Goal: Transaction & Acquisition: Purchase product/service

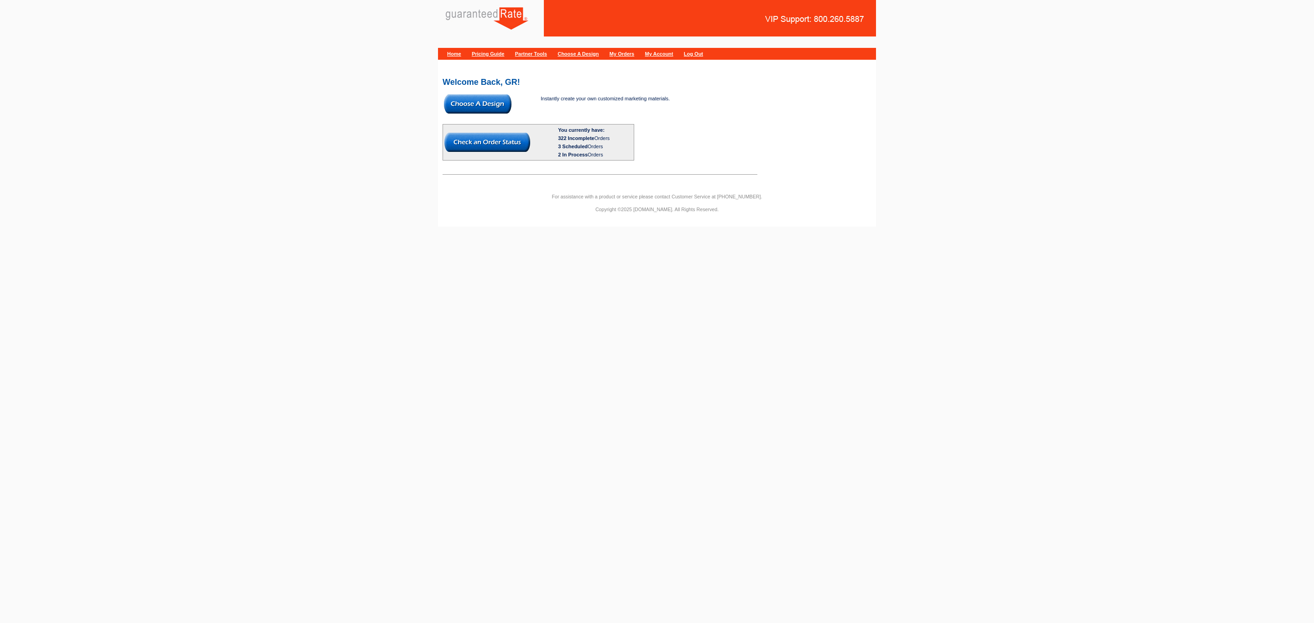
click at [495, 95] on img at bounding box center [478, 103] width 68 height 19
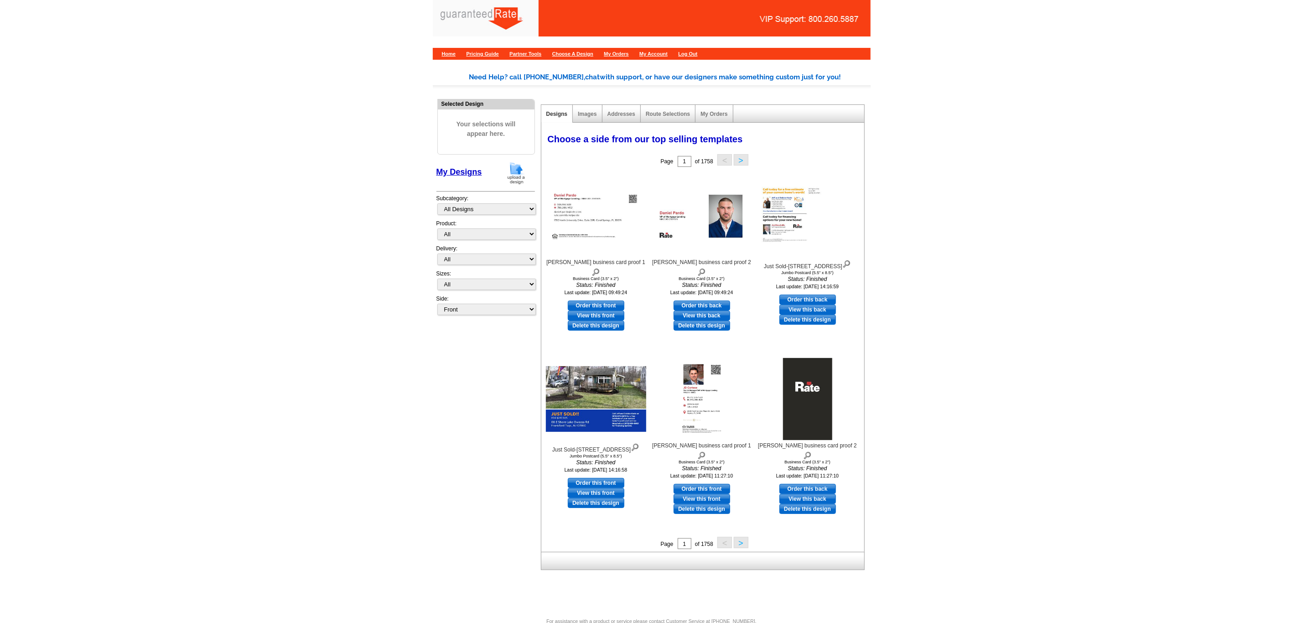
click at [512, 180] on img at bounding box center [517, 172] width 24 height 23
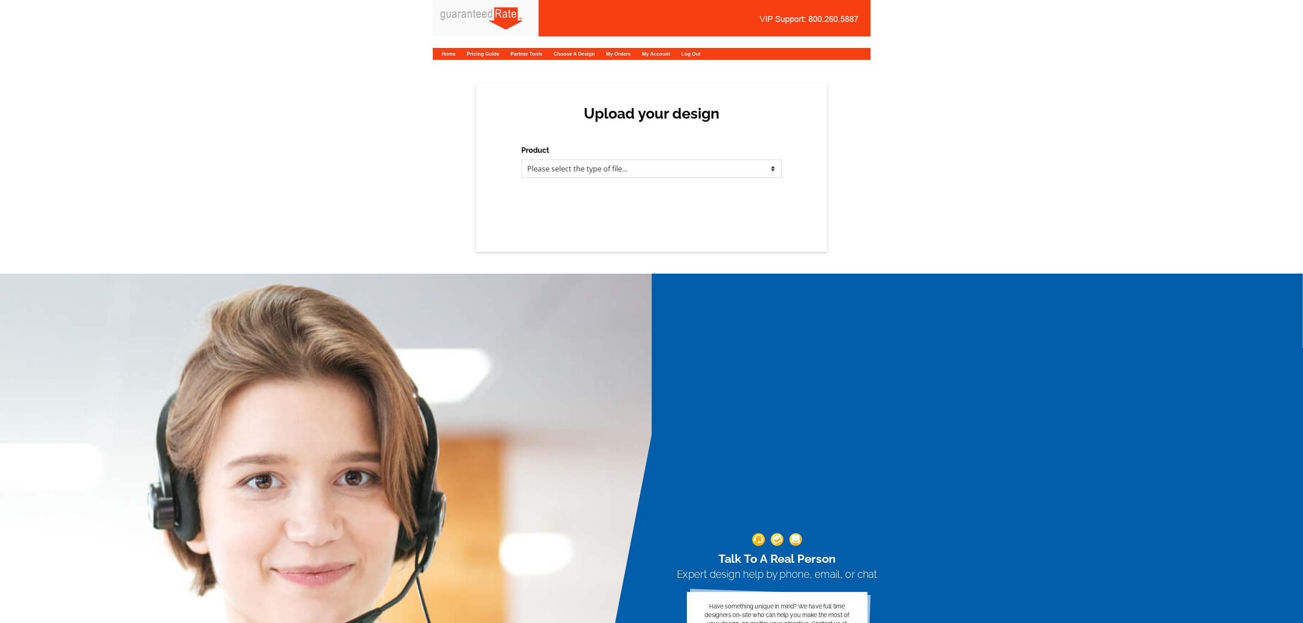
click at [599, 168] on select "Please select the type of file... Postcards Calendars Business Cards Letters an…" at bounding box center [652, 169] width 260 height 18
select select "3"
click at [522, 160] on select "Please select the type of file... Postcards Calendars Business Cards Letters an…" at bounding box center [652, 169] width 260 height 18
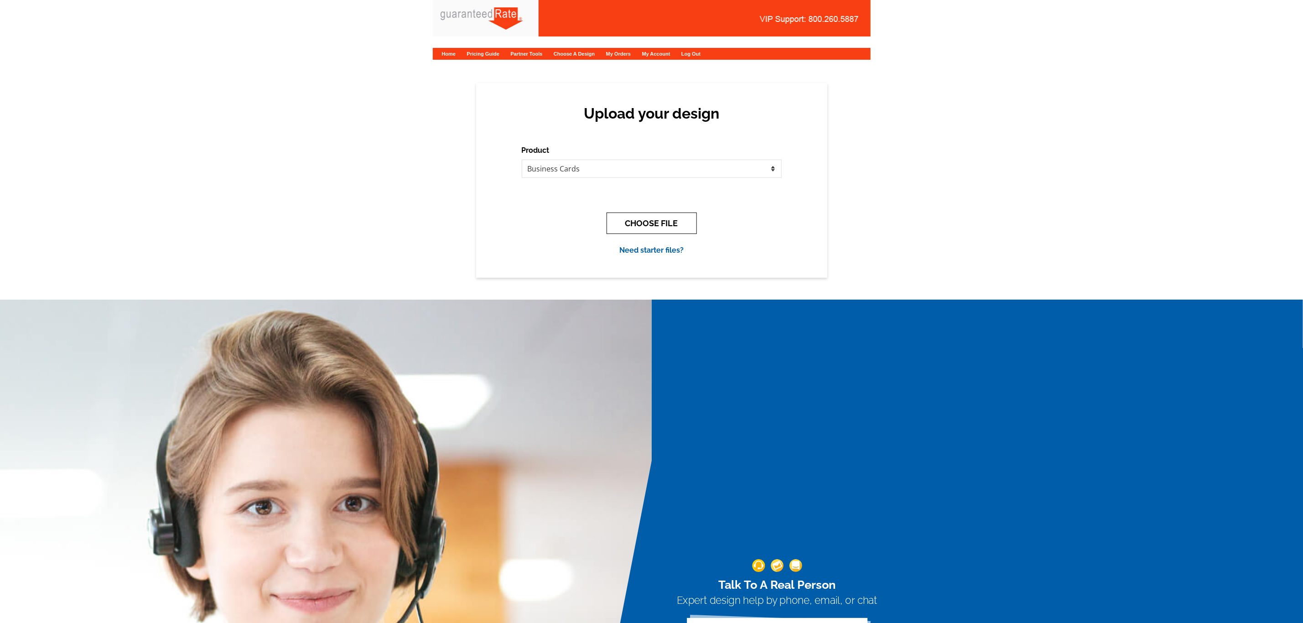
click at [638, 224] on button "CHOOSE FILE" at bounding box center [652, 223] width 90 height 21
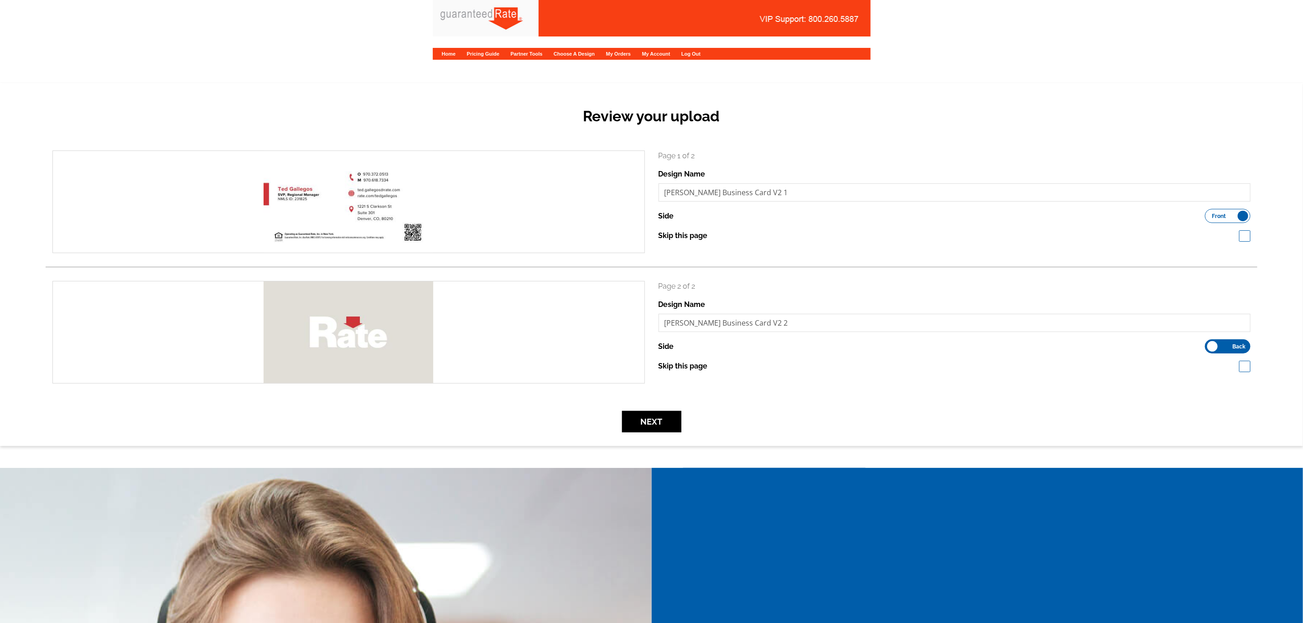
drag, startPoint x: 653, startPoint y: 438, endPoint x: 655, endPoint y: 430, distance: 8.3
click at [653, 438] on div "Review your upload search Page 1 of 2 Design Name Ted Gallegos Business Card V2…" at bounding box center [651, 264] width 1303 height 363
click at [656, 430] on button "Next" at bounding box center [651, 421] width 59 height 21
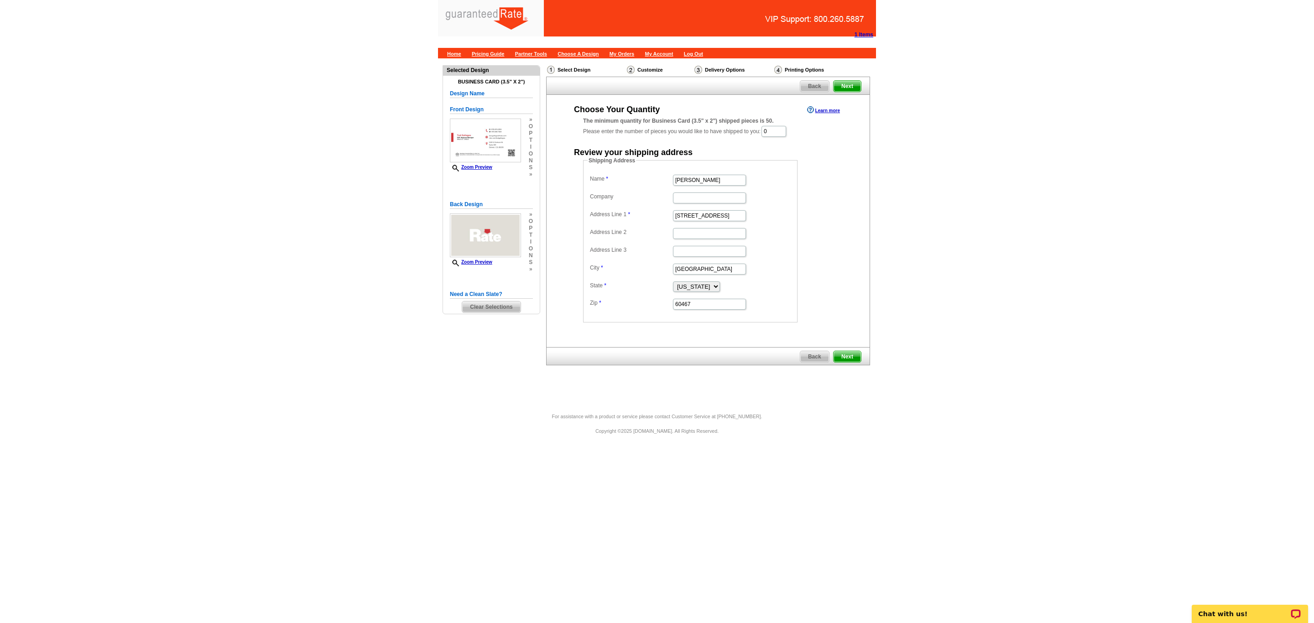
drag, startPoint x: 777, startPoint y: 125, endPoint x: 772, endPoint y: 129, distance: 6.6
click at [777, 125] on div "The minimum quantity for Business Card (3.5" x 2") shipped pieces is 50. Please…" at bounding box center [708, 127] width 250 height 21
click at [772, 130] on input "0" at bounding box center [773, 131] width 25 height 11
type input "100"
drag, startPoint x: 720, startPoint y: 178, endPoint x: 476, endPoint y: 162, distance: 244.1
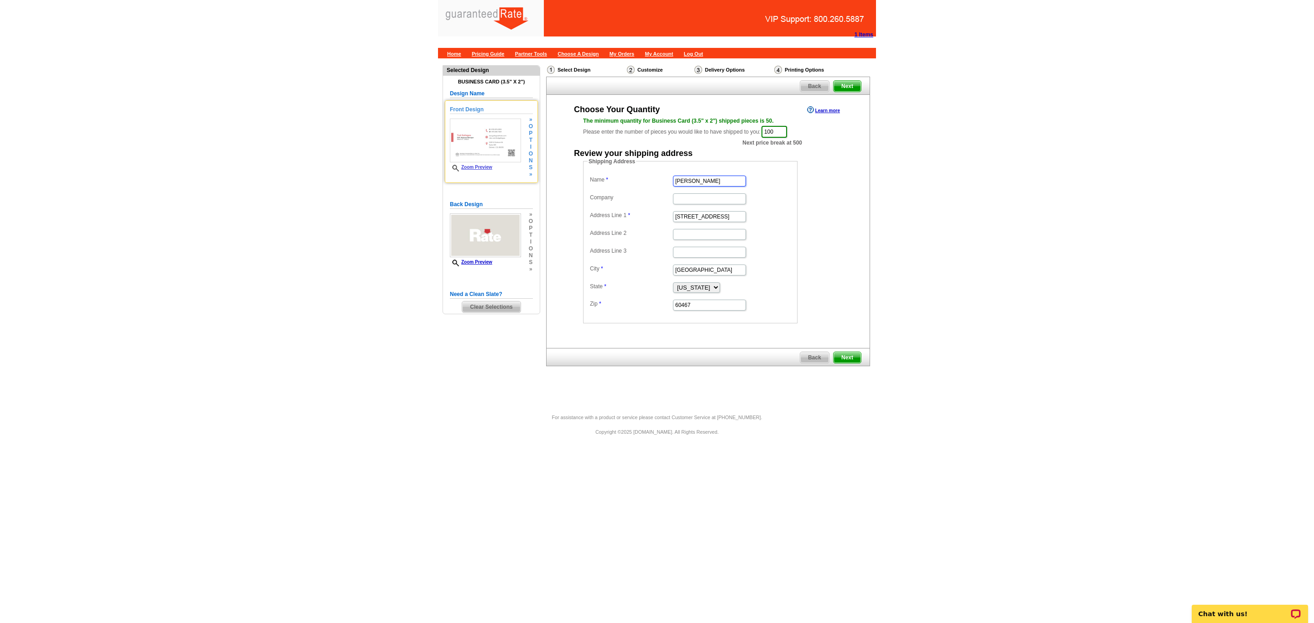
click at [476, 162] on div "Need Help? call 800-260-5887, chat with support, or have our designers make som…" at bounding box center [657, 231] width 438 height 347
type input "Ted Gallegos"
click at [687, 198] on input "Company" at bounding box center [709, 198] width 73 height 11
type input "Rate"
click at [700, 216] on input "Address Line 1" at bounding box center [709, 216] width 73 height 11
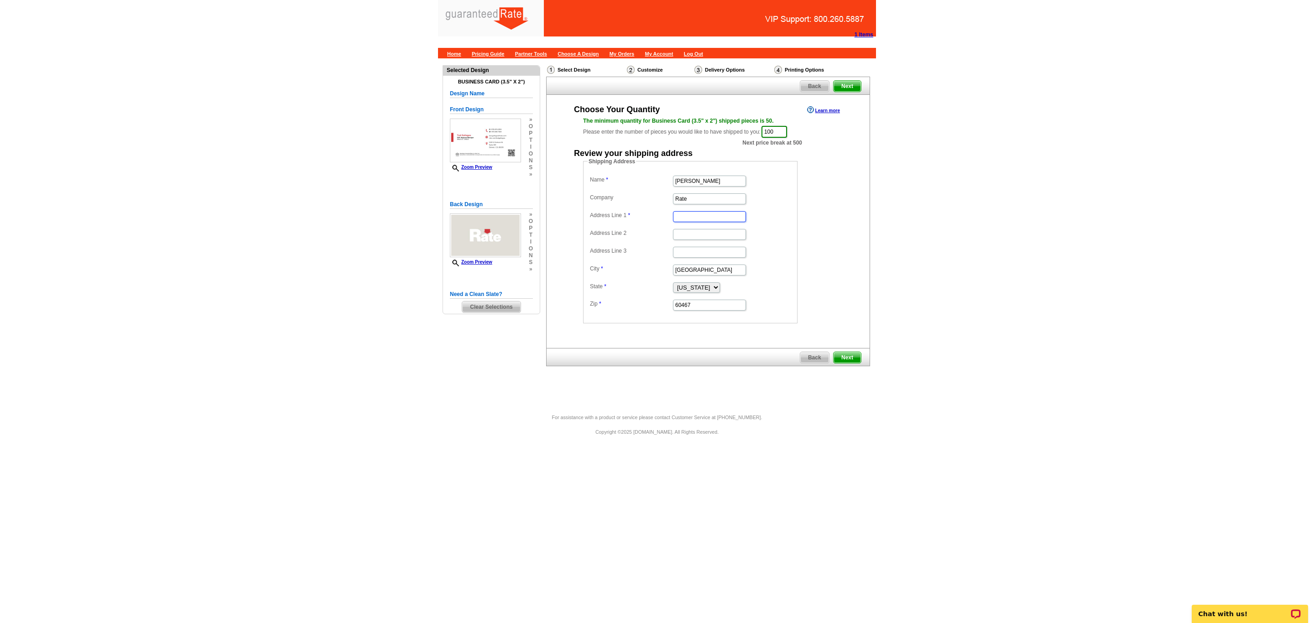
paste input "[STREET_ADDRESS]"
type input "[STREET_ADDRESS]"
drag, startPoint x: 718, startPoint y: 271, endPoint x: 511, endPoint y: 277, distance: 206.7
click at [513, 277] on div "Need Help? call 800-260-5887, chat with support, or have our designers make som…" at bounding box center [657, 231] width 438 height 347
type input "Larkspur"
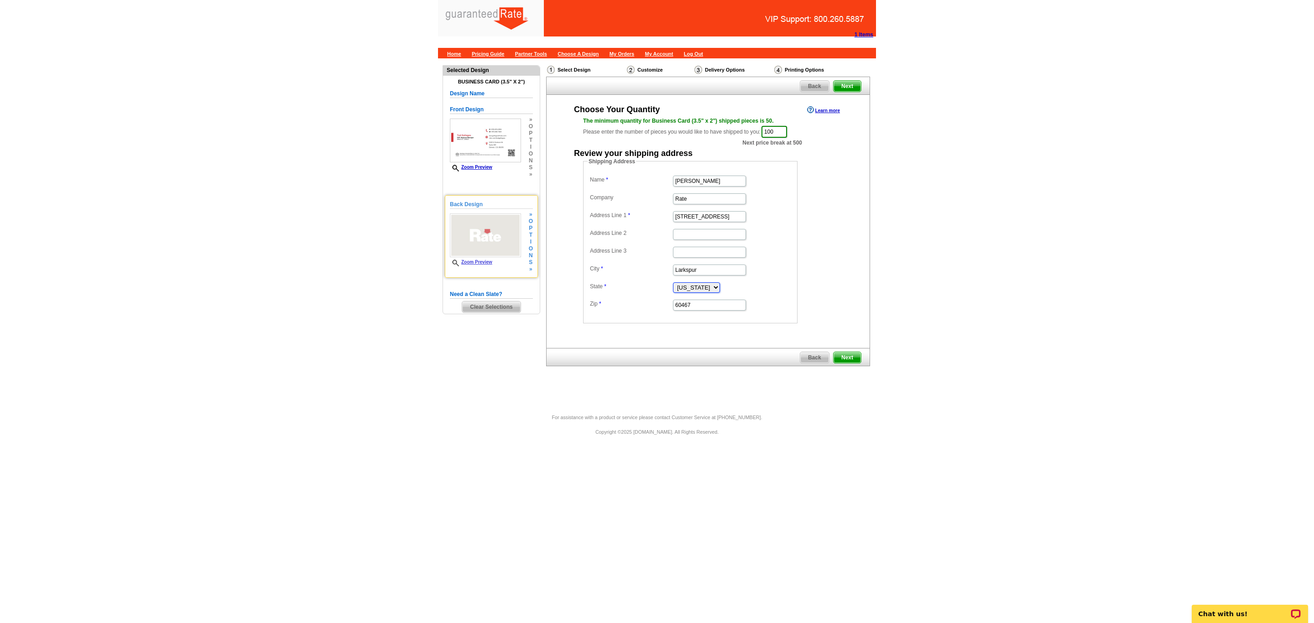
select select "CO"
type input "80118"
click at [842, 359] on span "Next" at bounding box center [846, 357] width 27 height 11
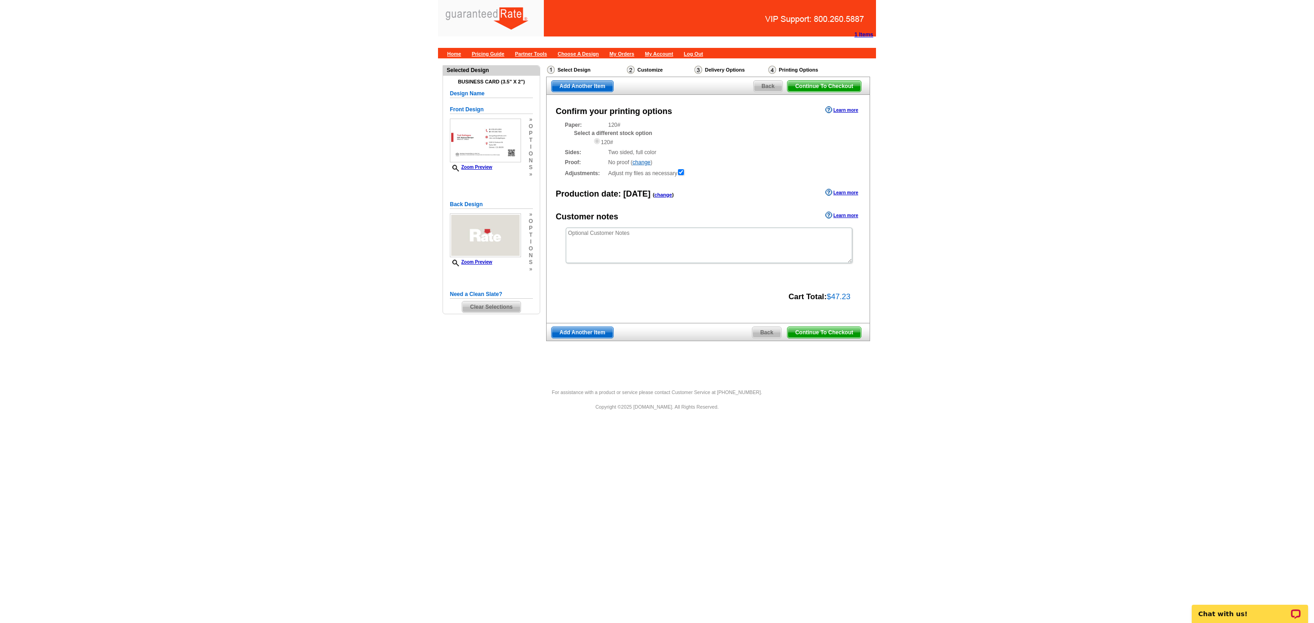
click at [830, 333] on span "Continue To Checkout" at bounding box center [823, 332] width 73 height 11
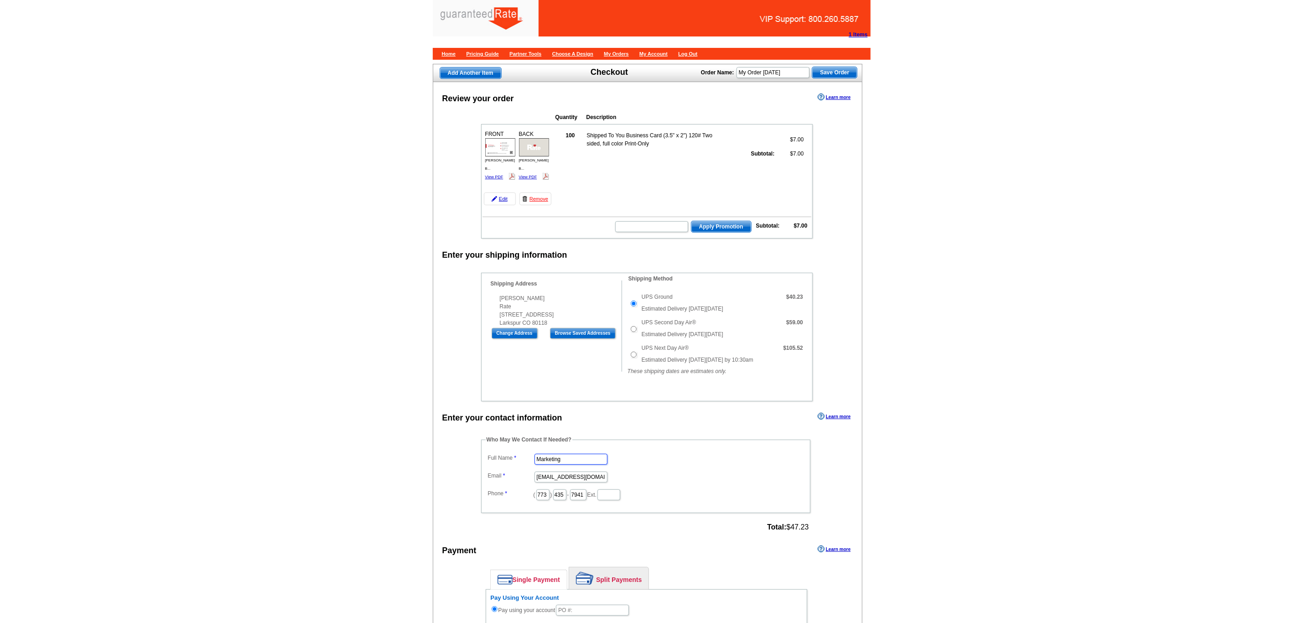
click at [575, 465] on input "Marketing" at bounding box center [571, 459] width 73 height 11
drag, startPoint x: 578, startPoint y: 470, endPoint x: 464, endPoint y: 477, distance: 113.8
click at [464, 477] on div "Who May We Contact If Needed? Full Name Marketing Email [EMAIL_ADDRESS][DOMAIN_…" at bounding box center [646, 485] width 367 height 99
type input "[PERSON_NAME]"
type input "[PERSON_NAME][EMAIL_ADDRESS][PERSON_NAME][DOMAIN_NAME]"
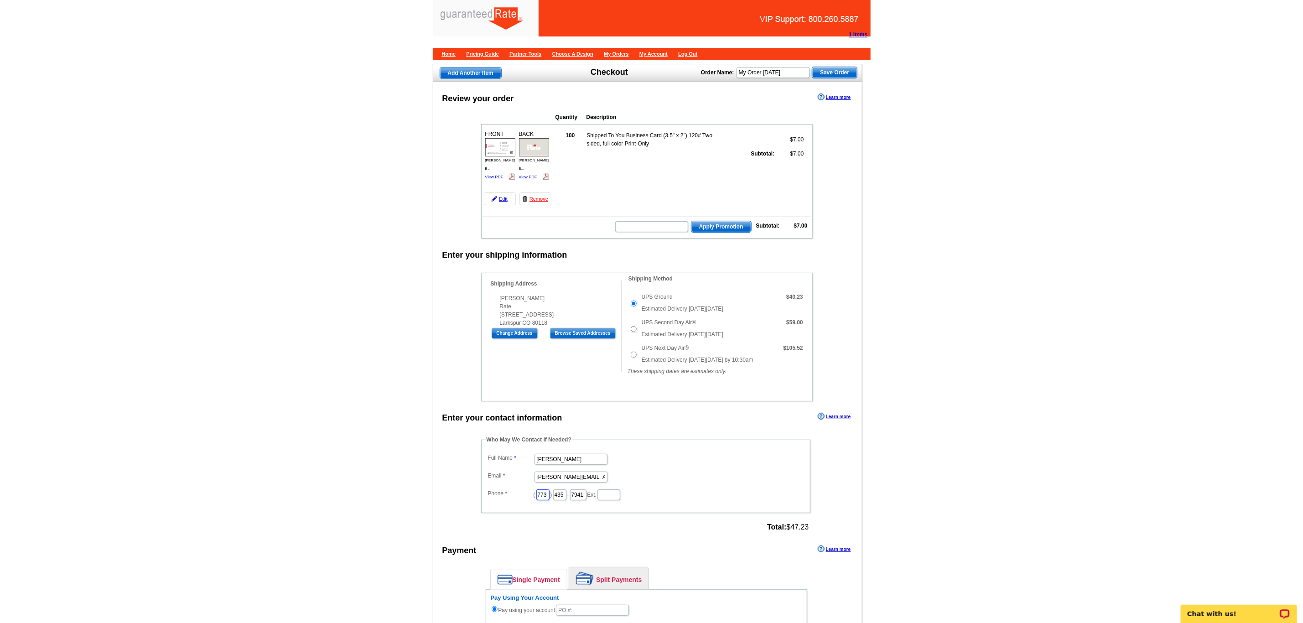
drag, startPoint x: 549, startPoint y: 508, endPoint x: 447, endPoint y: 507, distance: 102.2
type input "509"
type input "4245"
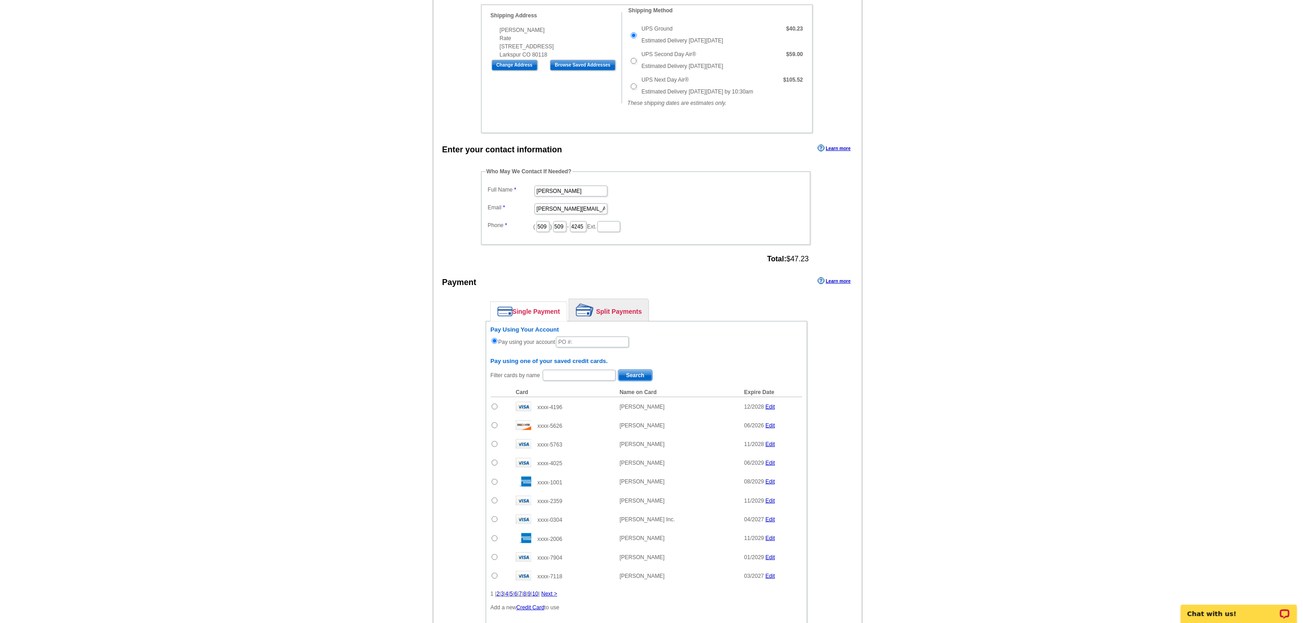
scroll to position [269, 0]
click at [584, 347] on input "text" at bounding box center [592, 341] width 73 height 11
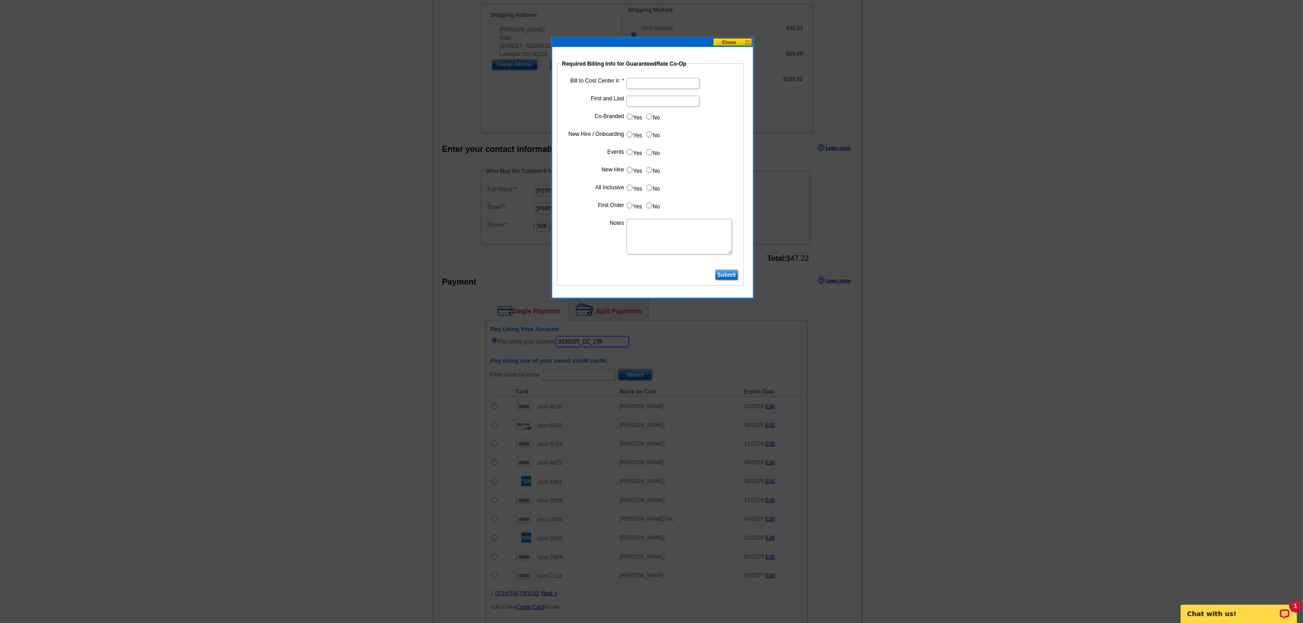
scroll to position [277, 0]
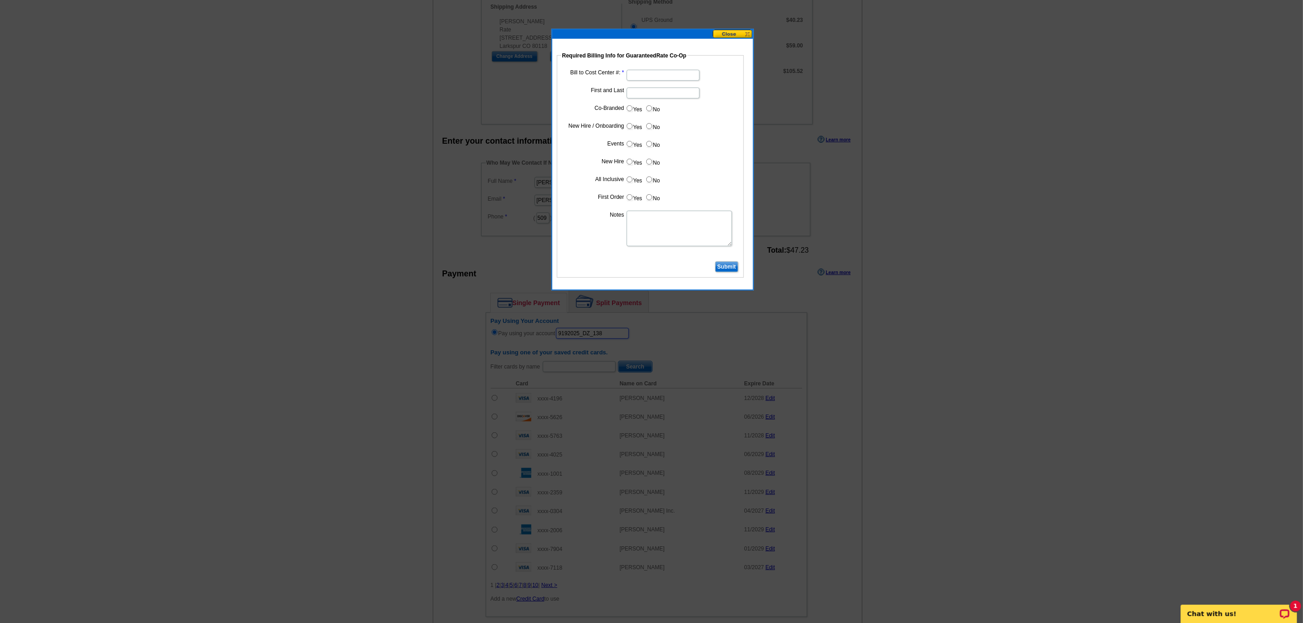
type input "9192025_DZ_138"
click at [644, 76] on input "Bill to Cost Center #:" at bounding box center [663, 75] width 73 height 11
paste input "1969"
type input "1969"
click at [659, 96] on input "First and Last" at bounding box center [663, 93] width 73 height 11
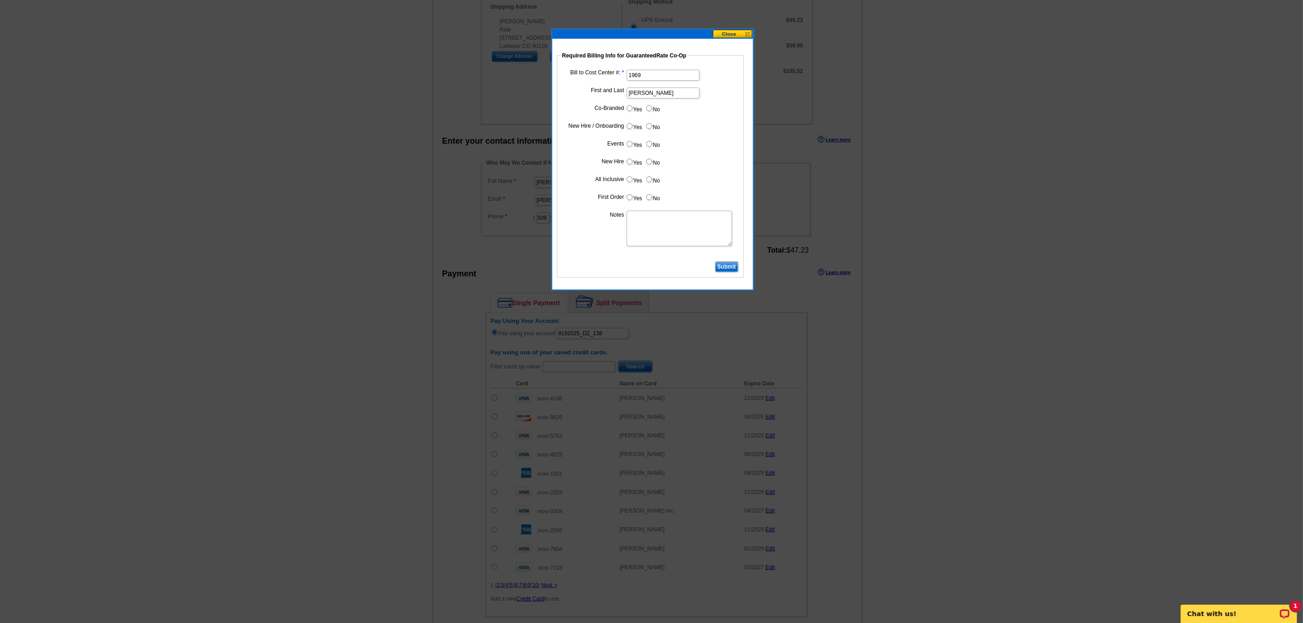
click at [659, 96] on input "Ted" at bounding box center [663, 93] width 73 height 11
type input "Ted Gallegos"
click at [651, 106] on input "No" at bounding box center [649, 108] width 6 height 6
radio input "true"
click at [630, 125] on input "Yes" at bounding box center [630, 126] width 6 height 6
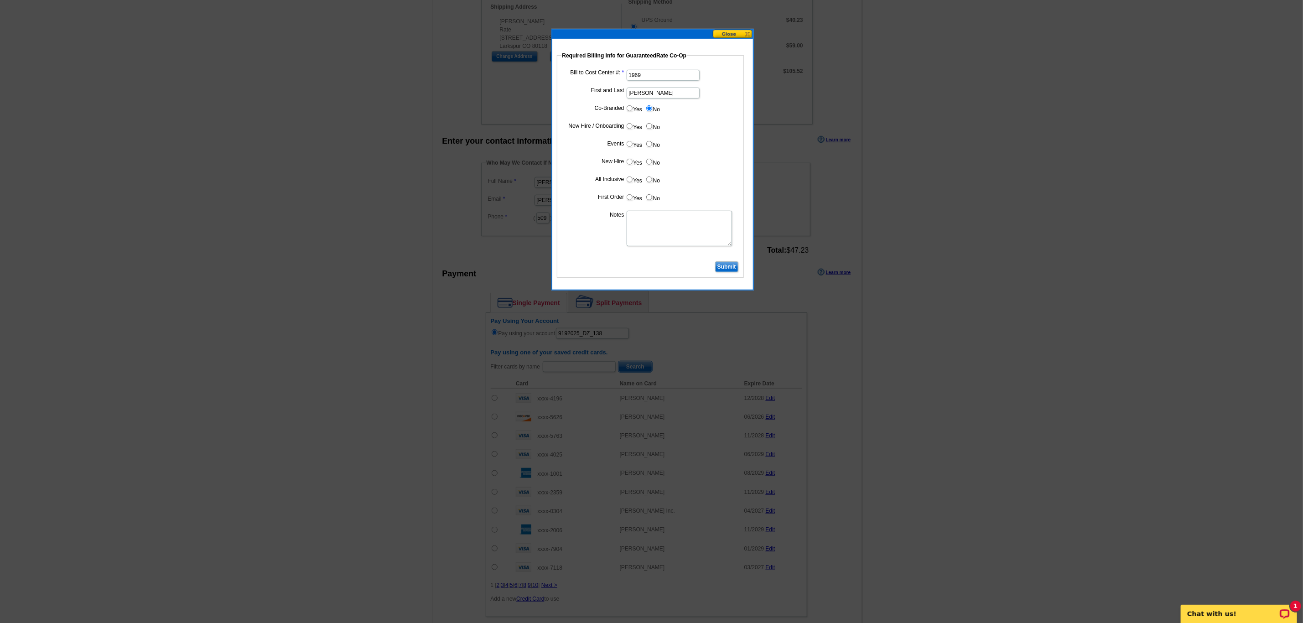
radio input "true"
click at [648, 144] on input "No" at bounding box center [649, 144] width 6 height 6
radio input "true"
click at [630, 159] on label "Yes" at bounding box center [634, 161] width 17 height 10
click at [630, 159] on input "Yes" at bounding box center [630, 162] width 6 height 6
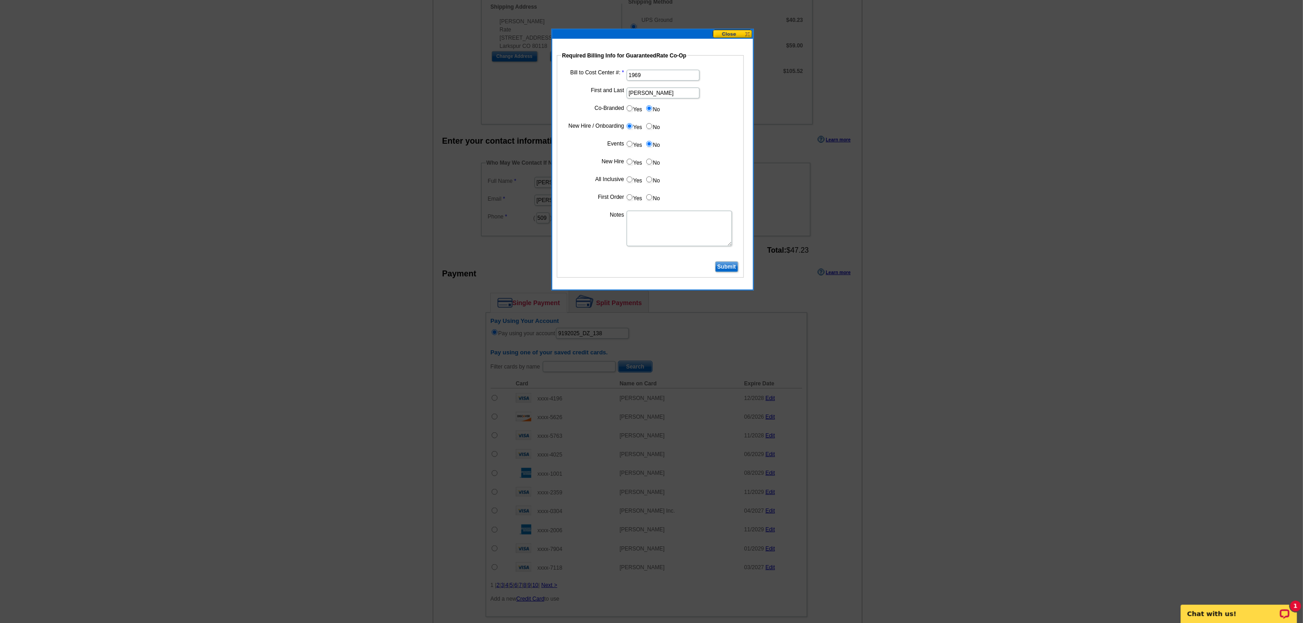
radio input "true"
click at [630, 181] on input "Yes" at bounding box center [630, 180] width 6 height 6
radio input "true"
click at [631, 200] on input "Yes" at bounding box center [630, 197] width 6 height 6
radio input "true"
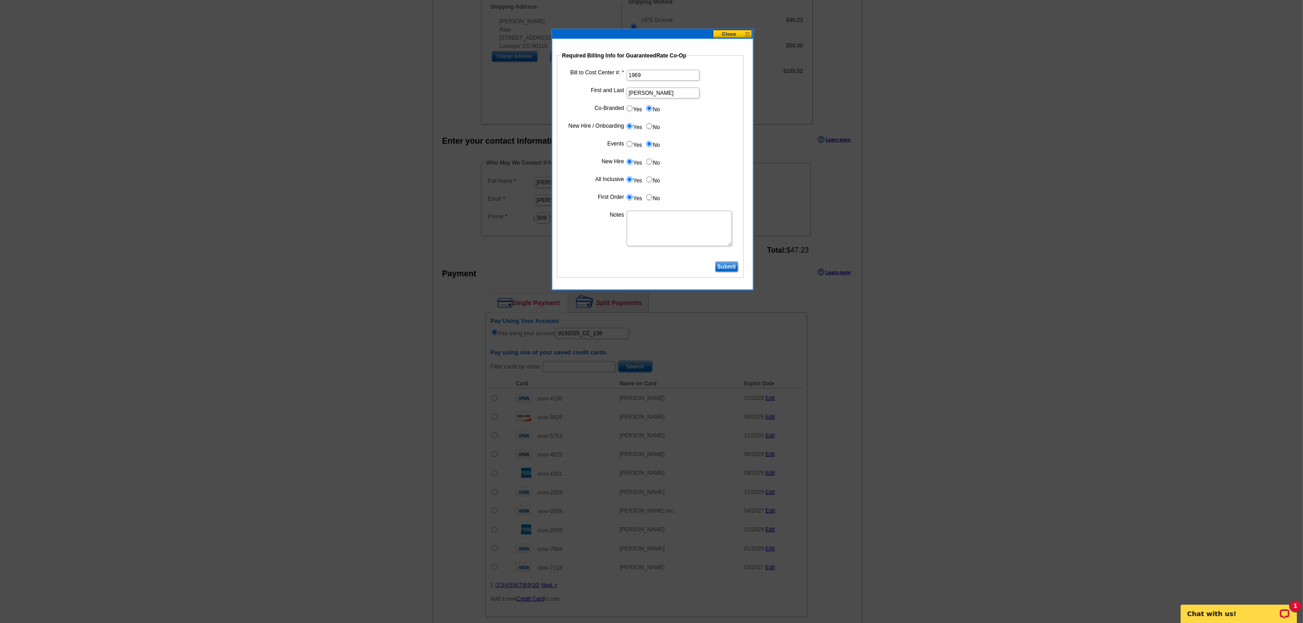
click at [639, 219] on textarea "Notes" at bounding box center [679, 229] width 105 height 36
click at [672, 218] on textarea "CC: 1969. Bill not to individual. He is a new hire." at bounding box center [679, 229] width 105 height 36
type textarea "CC: 1969. Do no bill to individual. He is a new hire."
click at [720, 267] on input "Submit" at bounding box center [726, 266] width 23 height 11
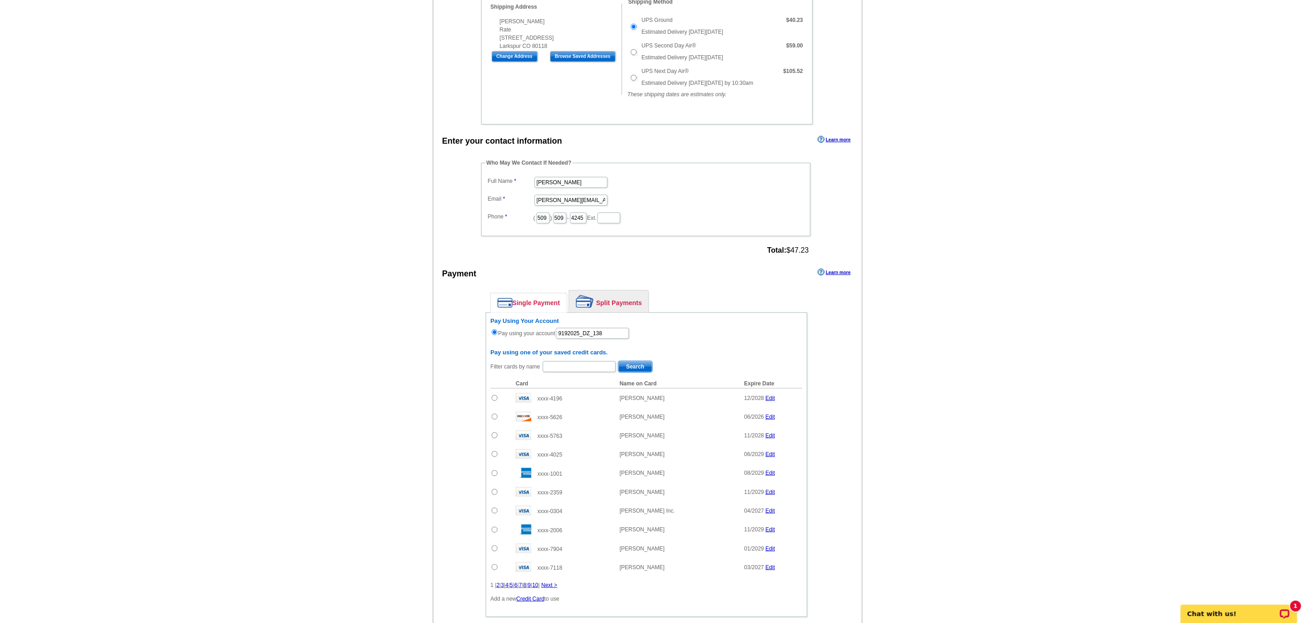
scroll to position [438, 0]
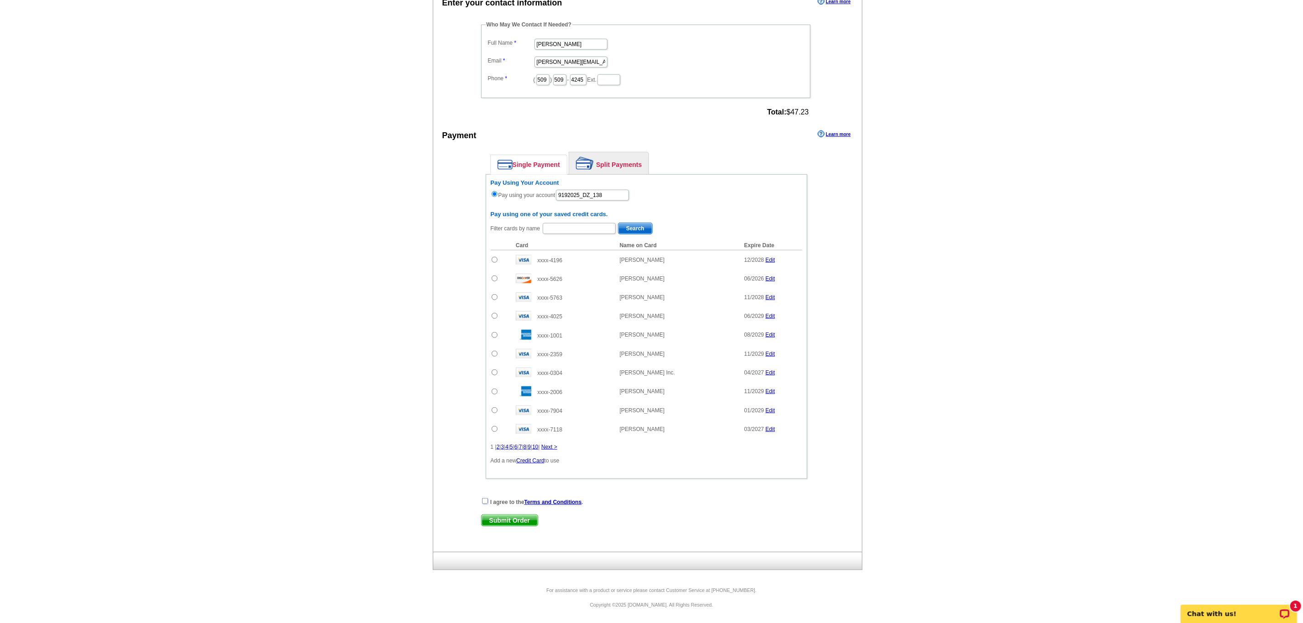
click at [483, 501] on input "checkbox" at bounding box center [485, 501] width 6 height 6
checkbox input "true"
click at [495, 512] on div "I agree to the Terms and Conditions . Submit Order Submit Order" at bounding box center [646, 515] width 331 height 37
click at [493, 516] on span "Submit Order" at bounding box center [510, 520] width 56 height 11
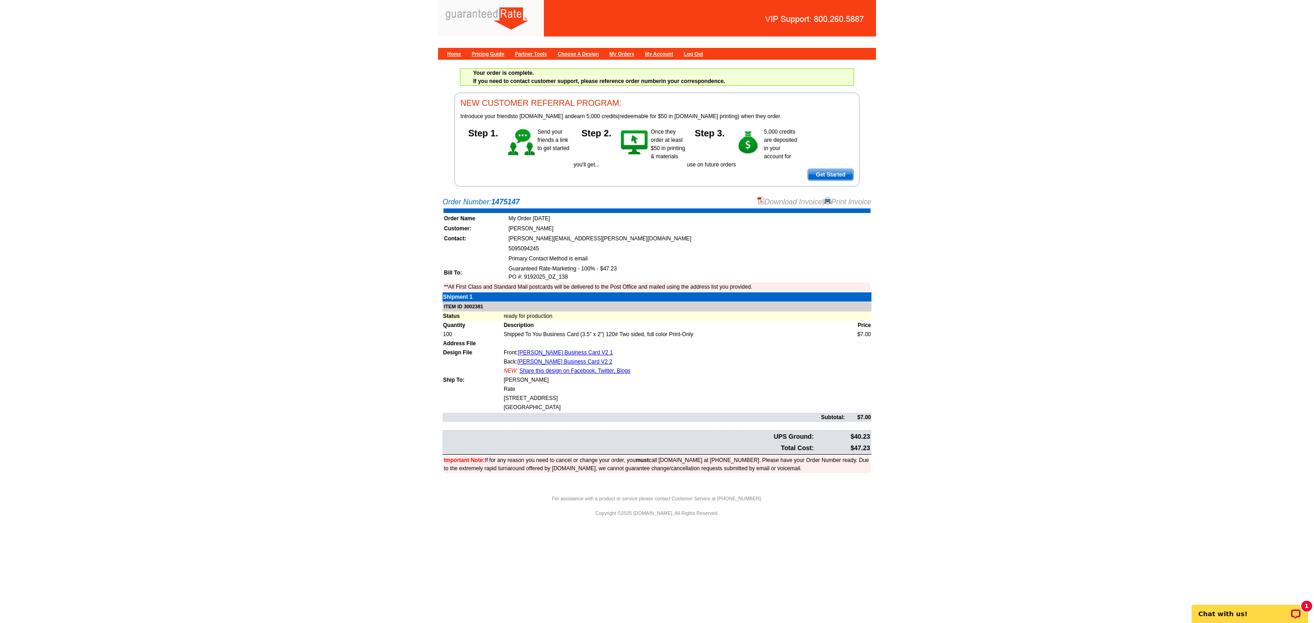
click at [790, 203] on link "Download Invoice" at bounding box center [789, 202] width 65 height 8
